Goal: Task Accomplishment & Management: Use online tool/utility

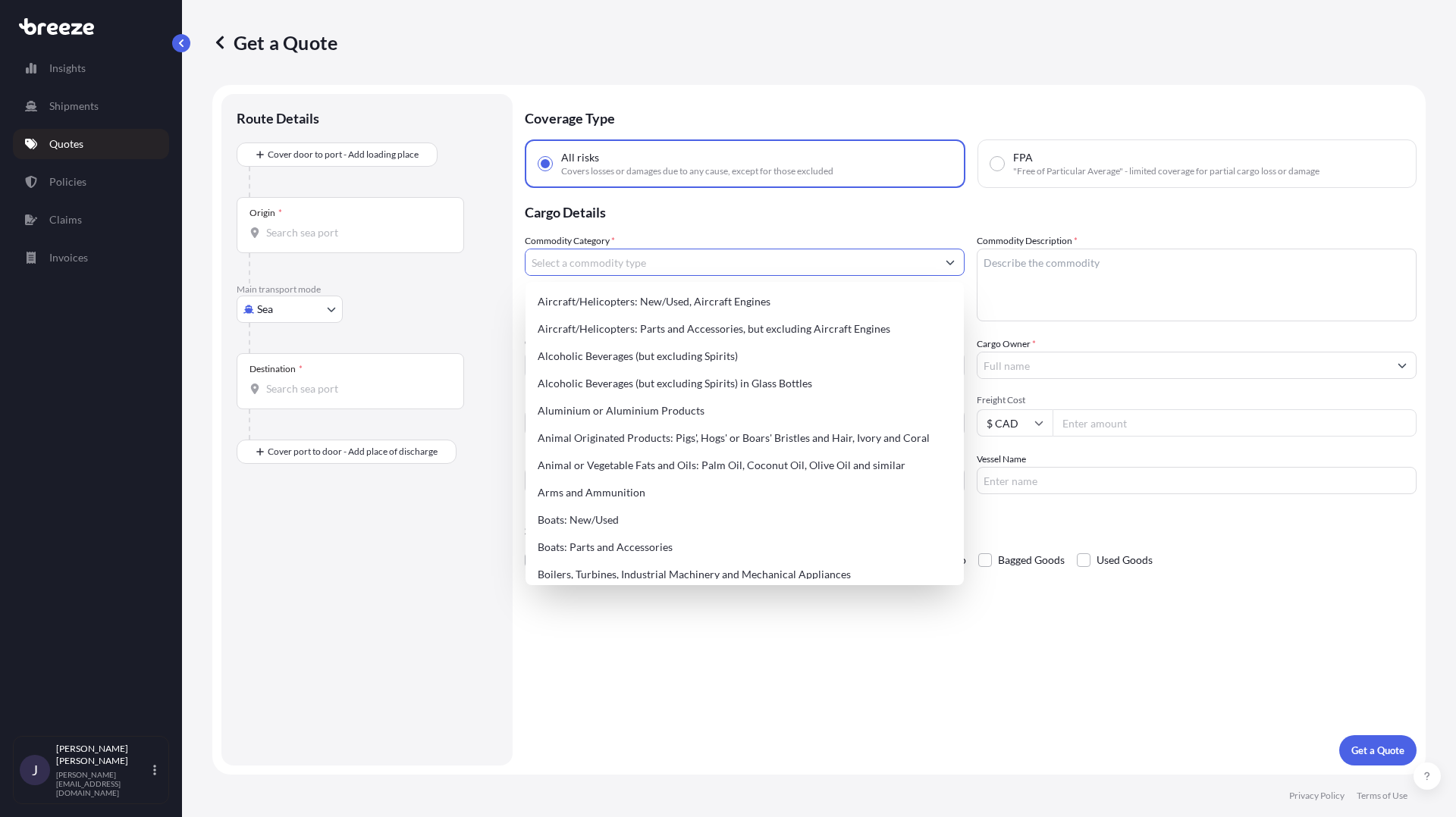
select select "Sea"
select select "1"
click at [82, 142] on p "Quotes" at bounding box center [66, 144] width 34 height 15
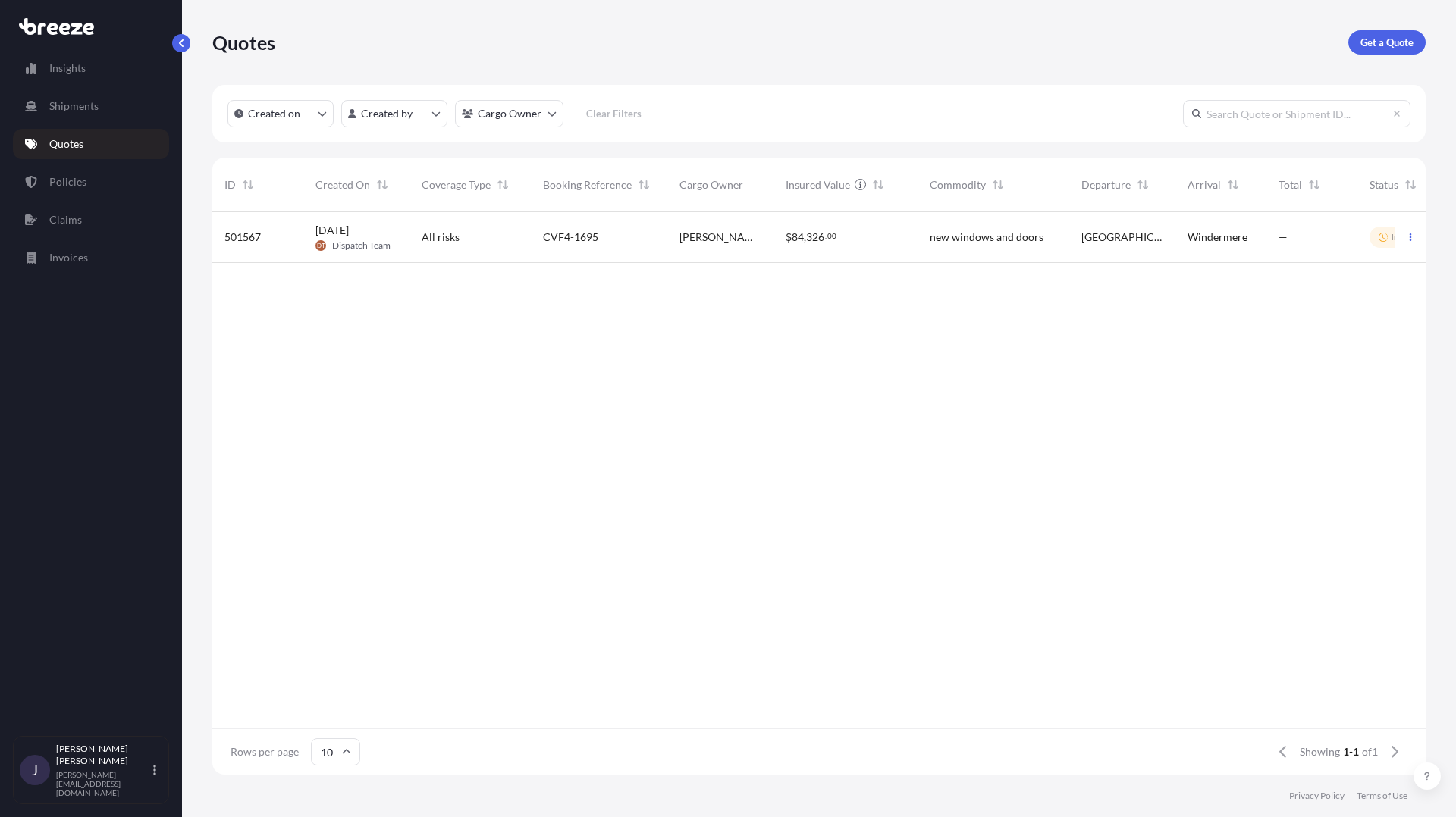
click at [251, 240] on span "501567" at bounding box center [242, 238] width 36 height 15
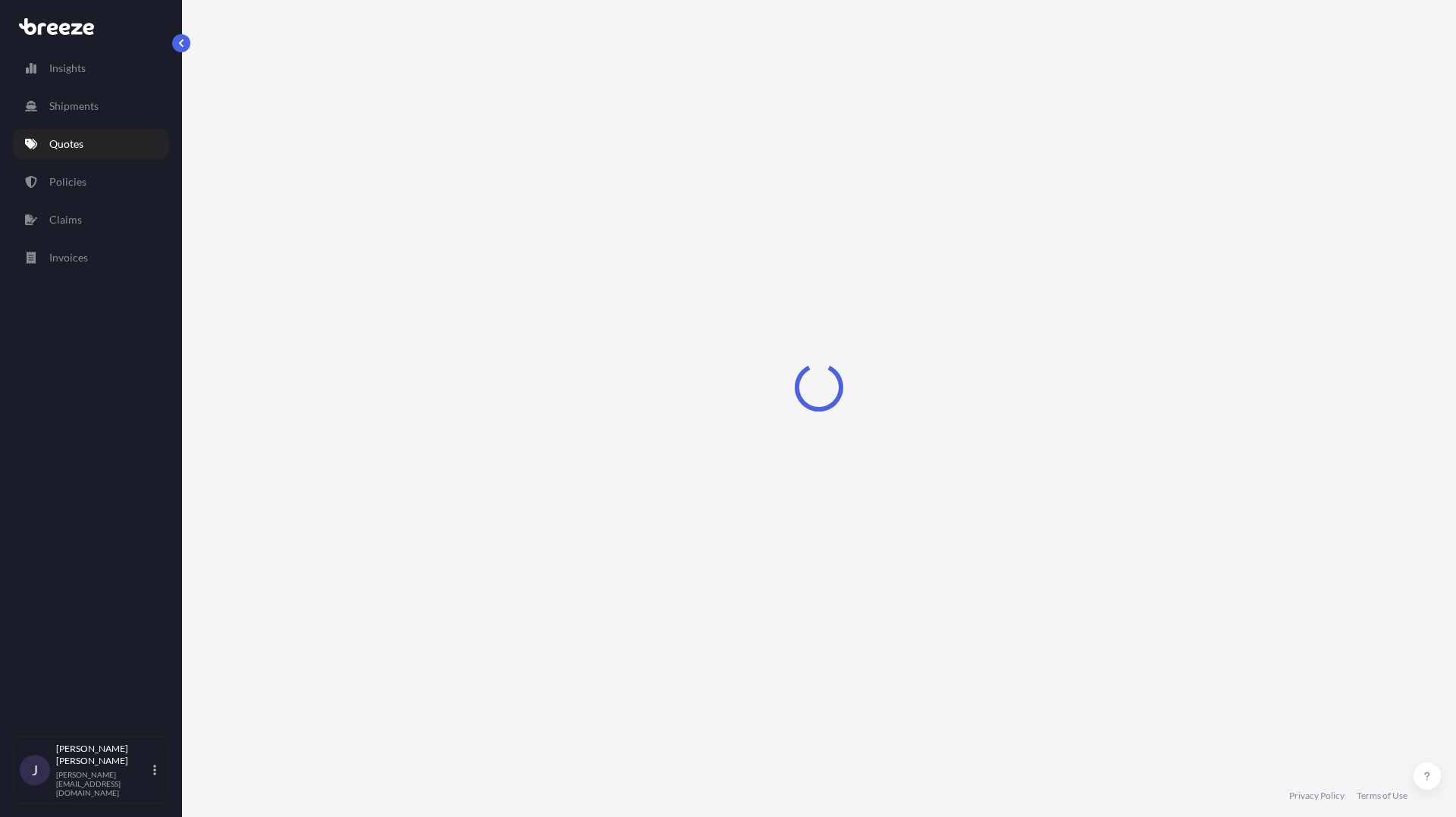
select select "Road"
select select "1"
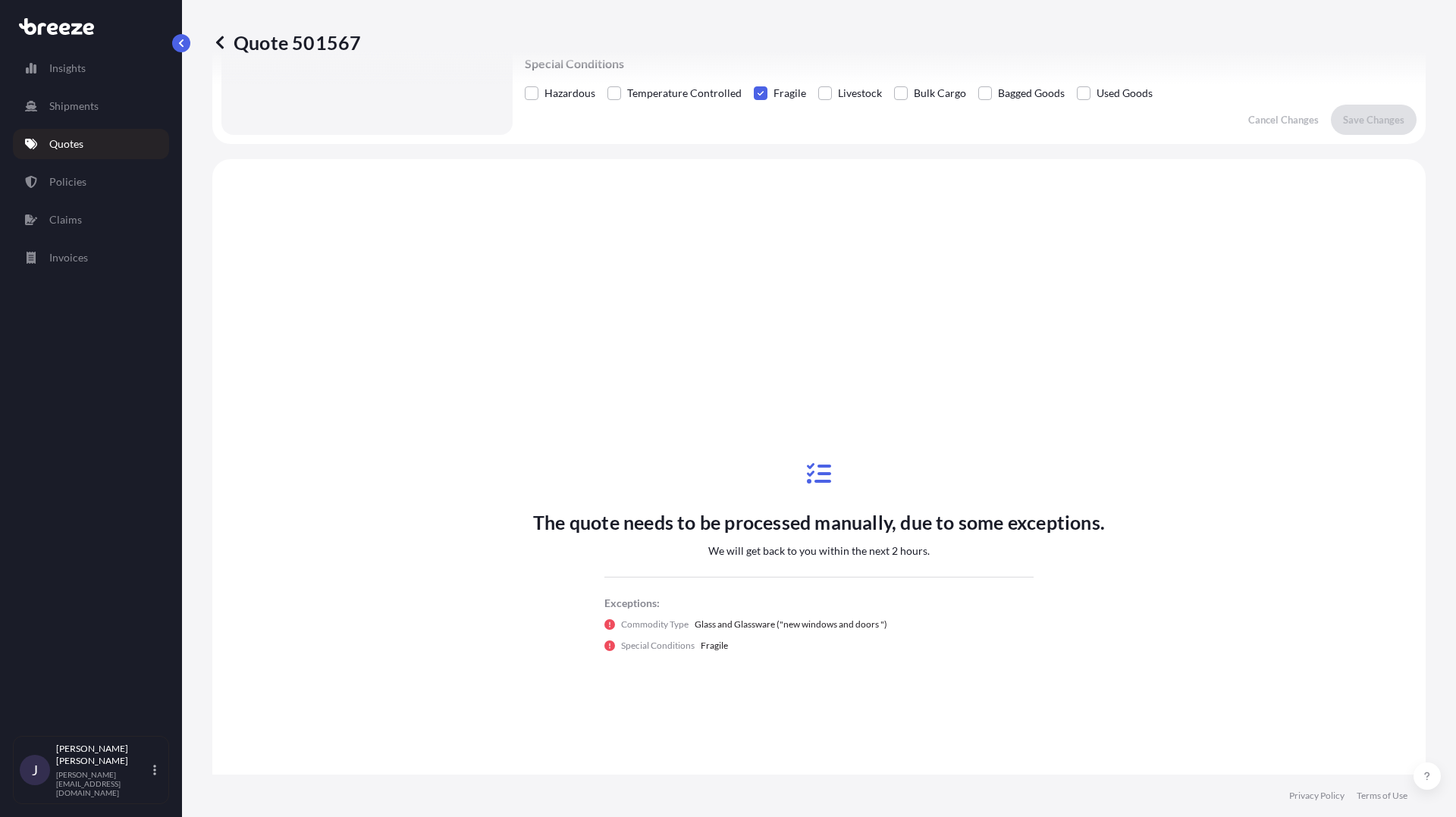
scroll to position [550, 0]
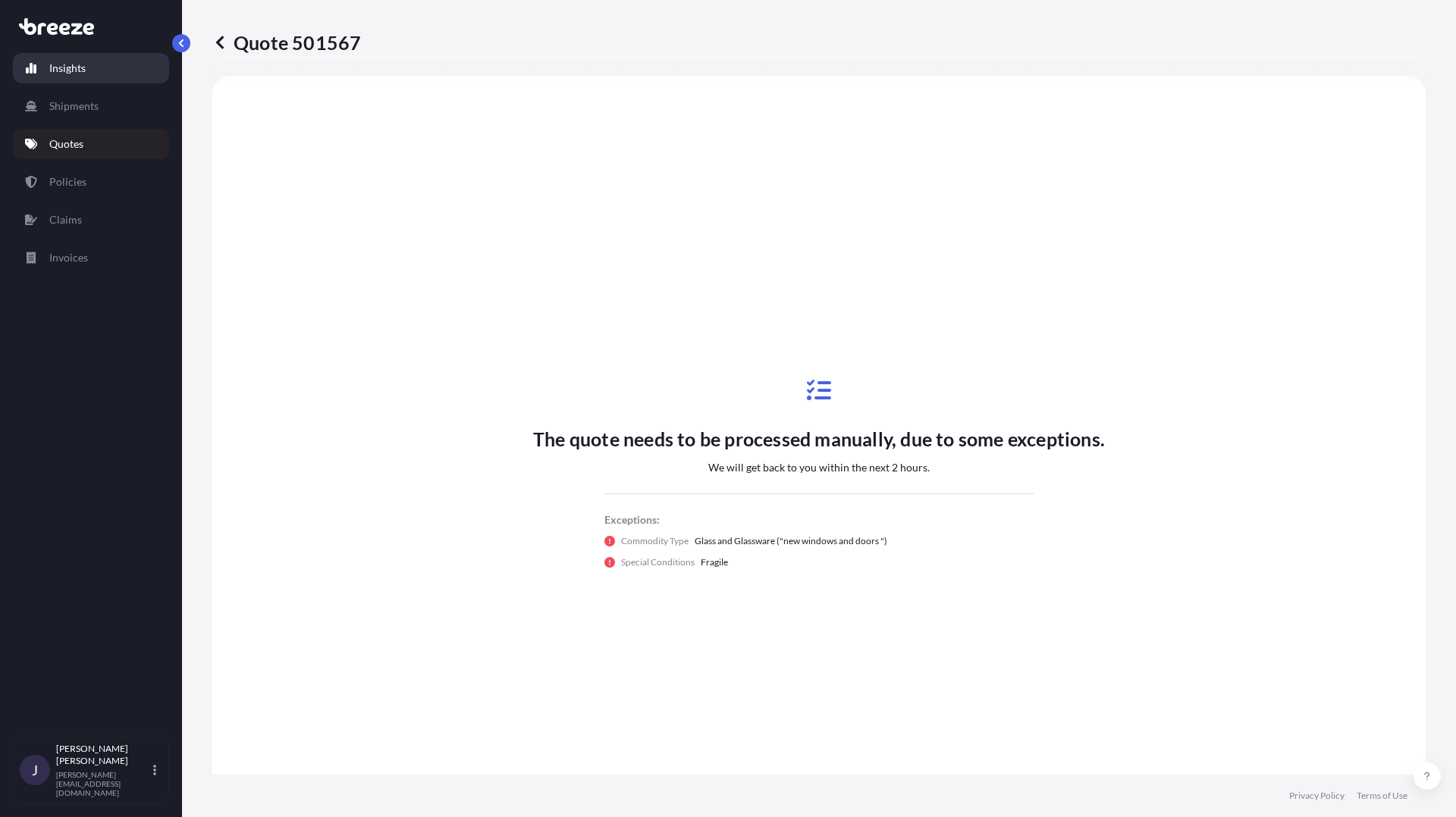
click at [84, 68] on p "Insights" at bounding box center [67, 69] width 36 height 15
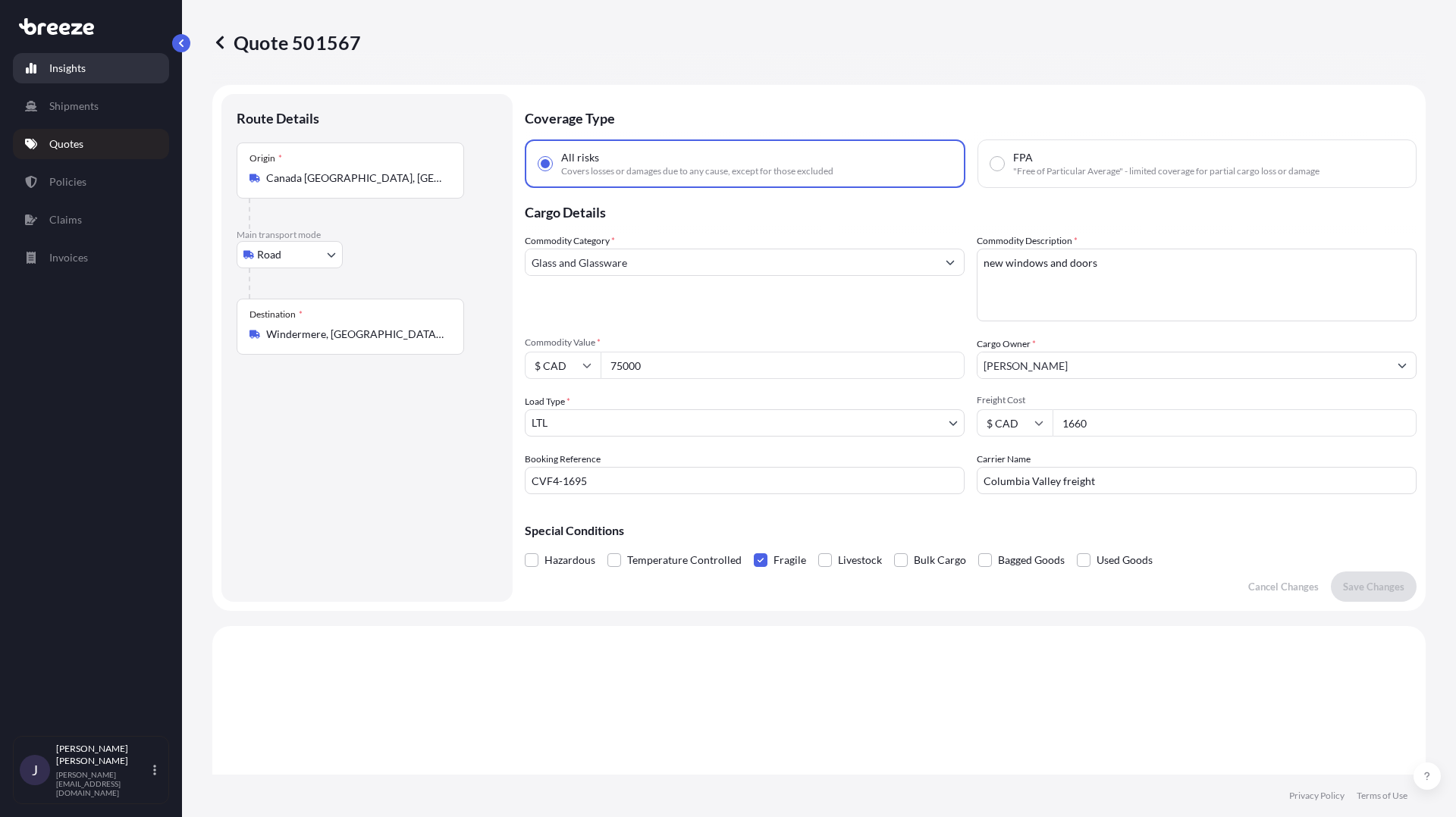
select select "2025"
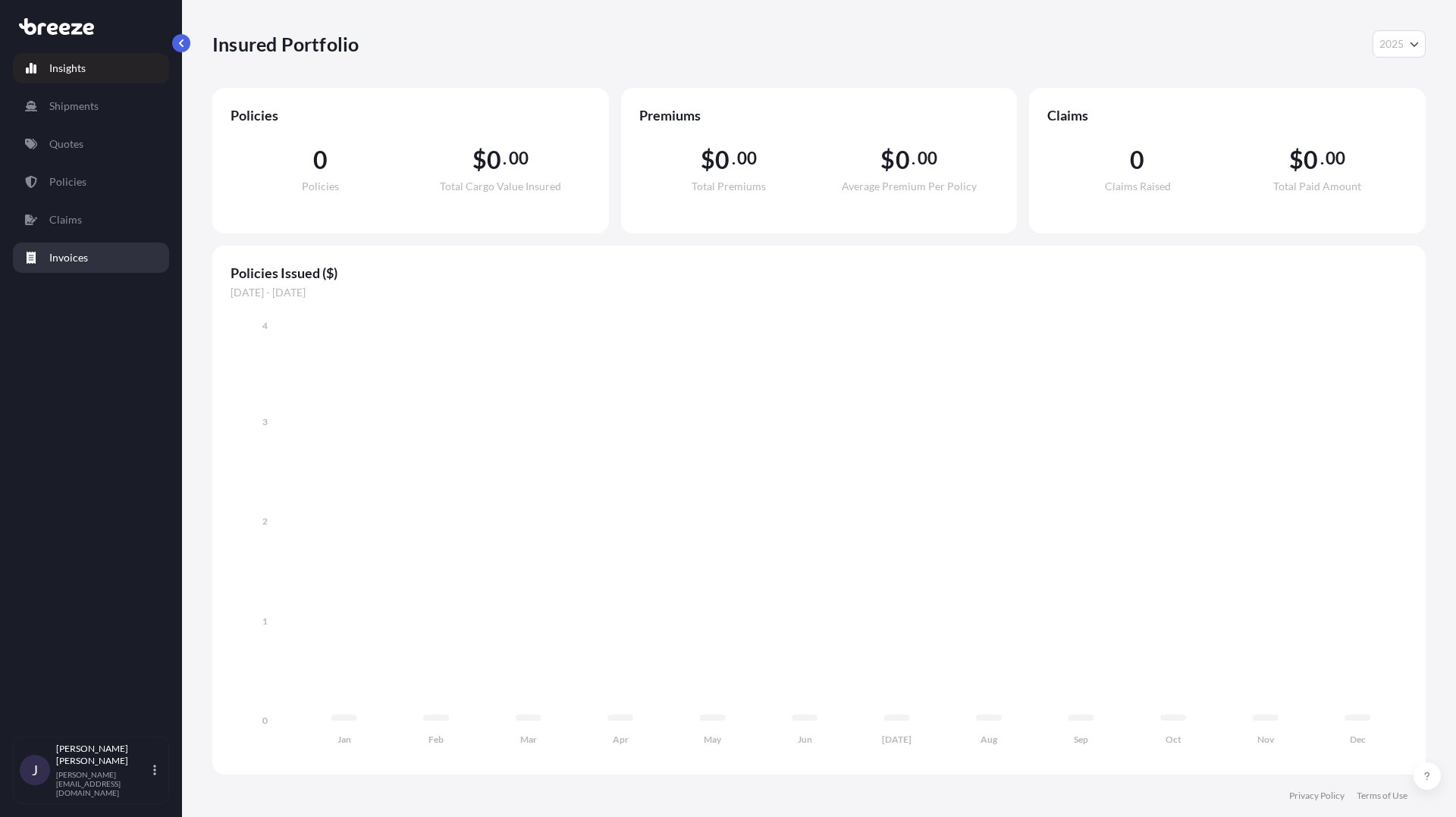
click at [107, 251] on link "Invoices" at bounding box center [91, 257] width 156 height 30
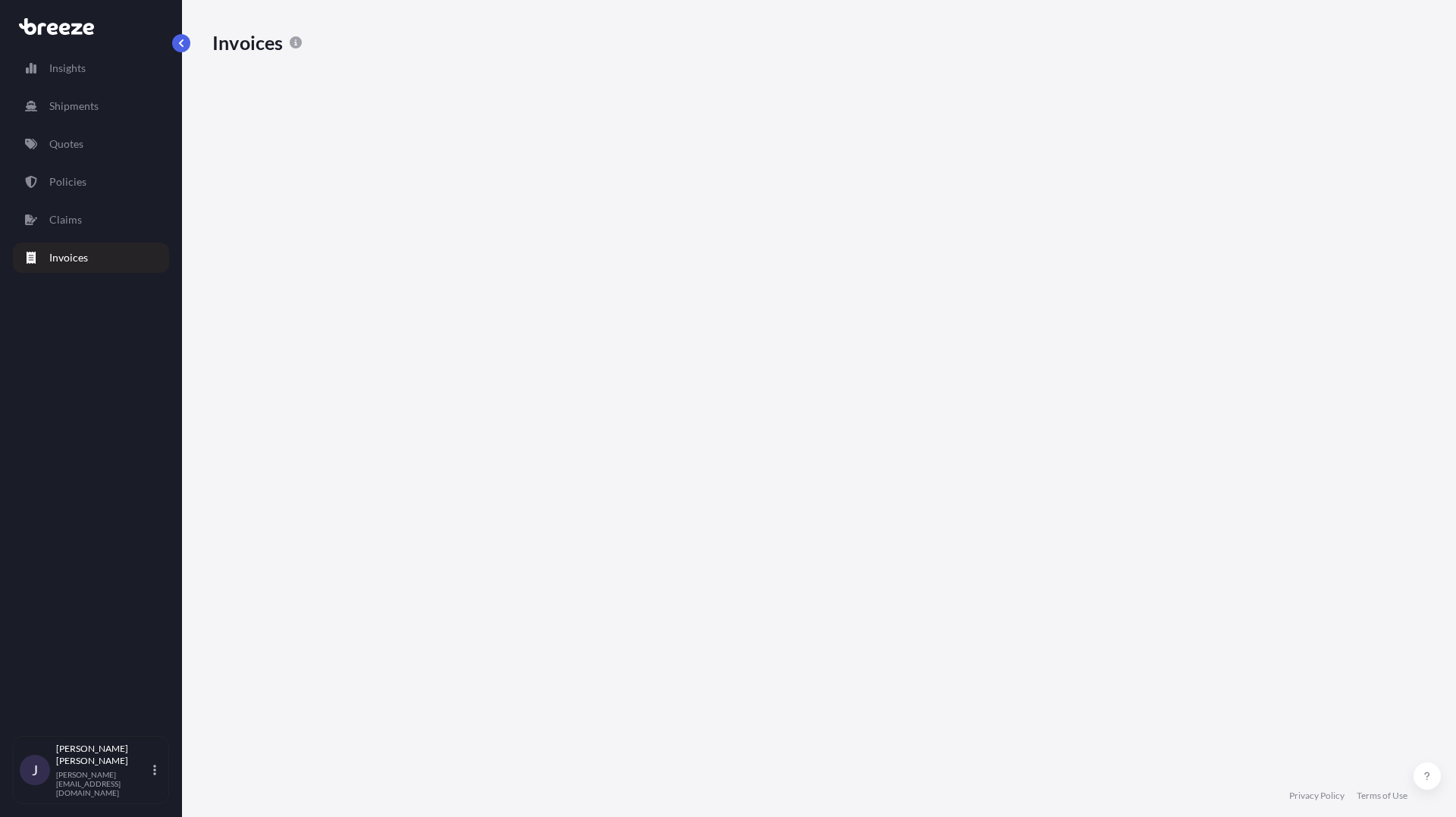
scroll to position [690, 1213]
